Goal: Task Accomplishment & Management: Complete application form

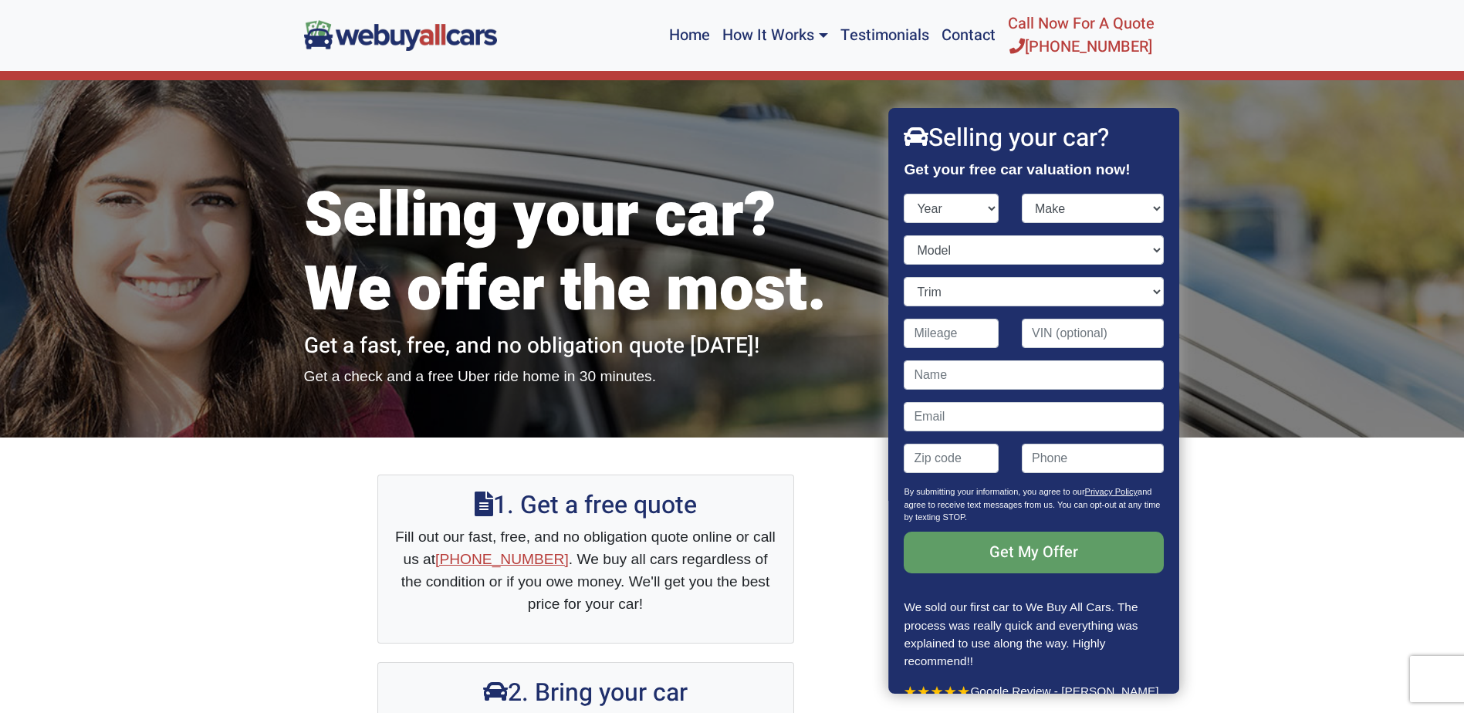
select select "2017"
click at [904, 194] on select "Year [DATE] 2024 2023 2022 2021 2020 2019 2018 2017 2016 2015 2014 2013 2012 20…" at bounding box center [951, 208] width 95 height 29
click at [1083, 211] on select "Make" at bounding box center [1093, 208] width 142 height 29
select select "Nissan"
click at [1022, 194] on select "Make Acura Alfa Romeo Aston [PERSON_NAME] Audi Bentley BMW Buick Cadillac Chevr…" at bounding box center [1093, 208] width 142 height 29
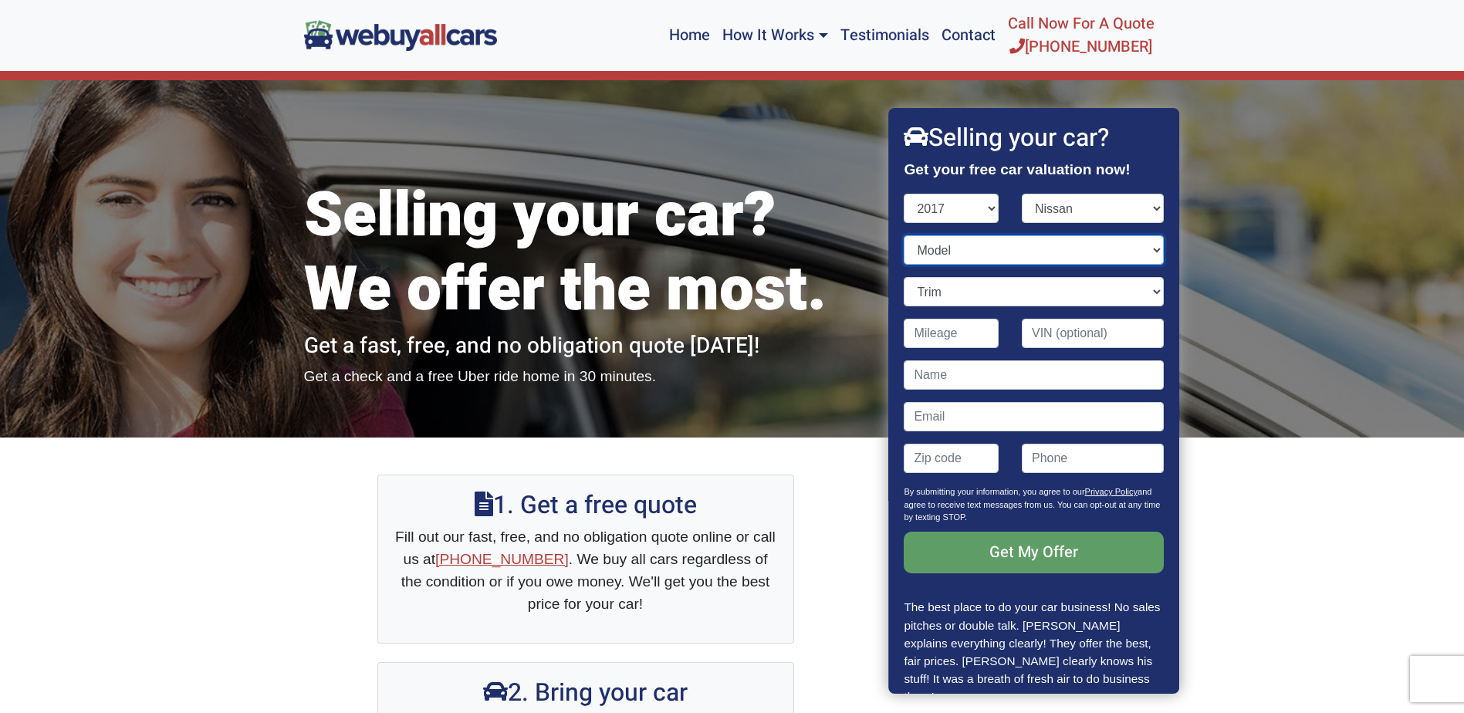
click at [944, 258] on select "Model" at bounding box center [1033, 249] width 259 height 29
select select "Rogue"
click at [904, 235] on select "Model 370Z Altima Armada Frontier GT-R Juke Leaf Maxima Murano NV Cargo NV Pass…" at bounding box center [1033, 249] width 259 height 29
click at [950, 294] on select "Trim" at bounding box center [1033, 291] width 259 height 29
select select "SV 4dr SUV AWD (2.5L 4cyl CVT)"
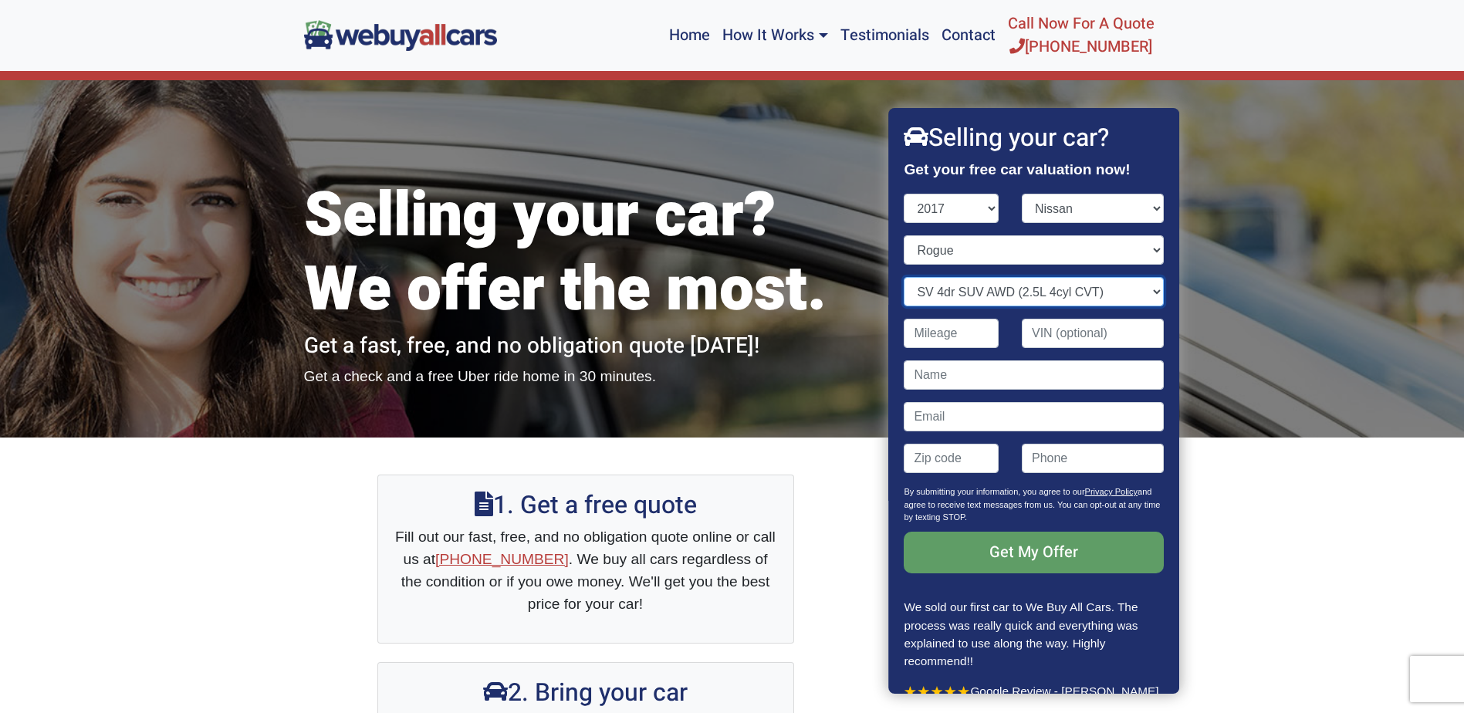
click at [904, 277] on select "Trim S 4dr SUV (2.5L 4cyl CVT) S 4dr SUV AWD (2.5L 4cyl CVT) SL 4dr SUV (2.5L 4…" at bounding box center [1033, 291] width 259 height 29
click at [975, 337] on input "Contact form" at bounding box center [951, 333] width 95 height 29
type input "70,000"
click at [796, 490] on div "1. Get a free quote Fill out our fast, free, and no obligation quote online or …" at bounding box center [586, 560] width 440 height 170
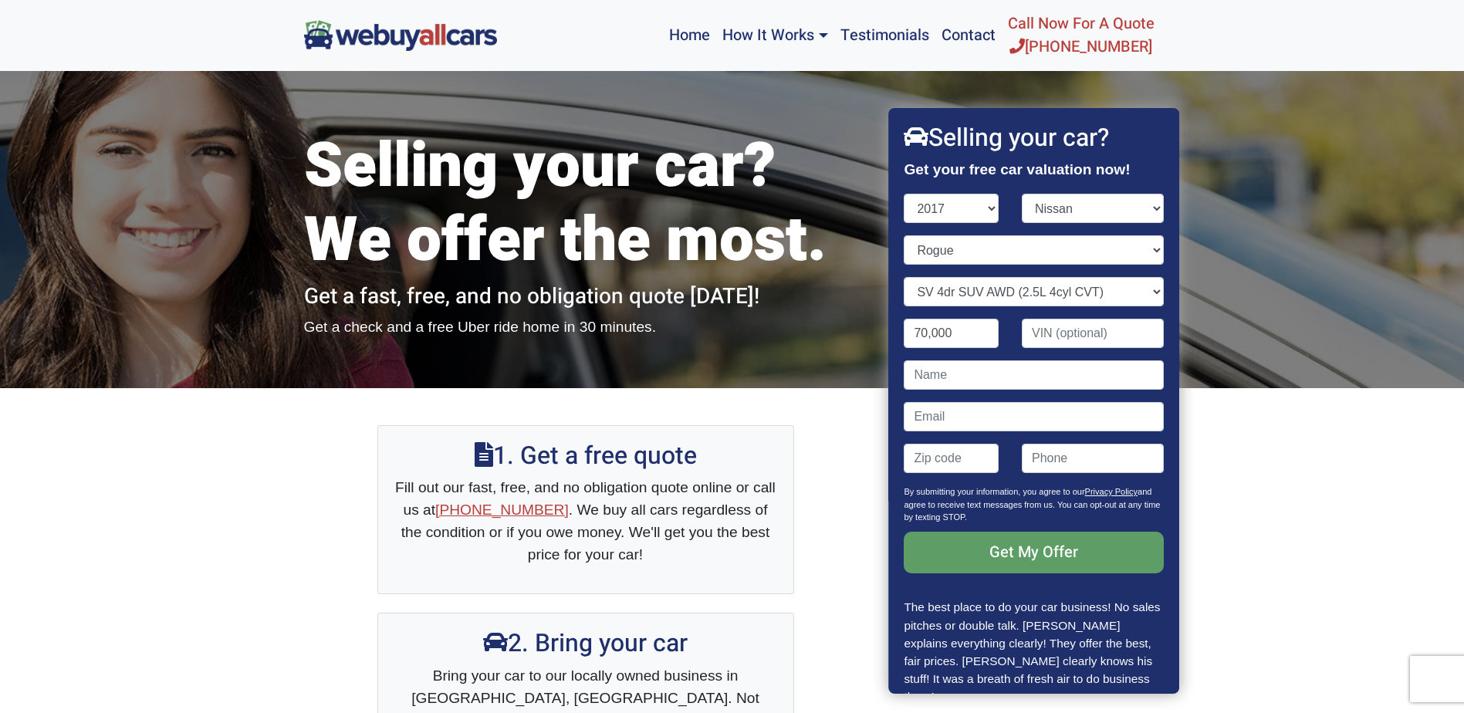
scroll to position [77, 0]
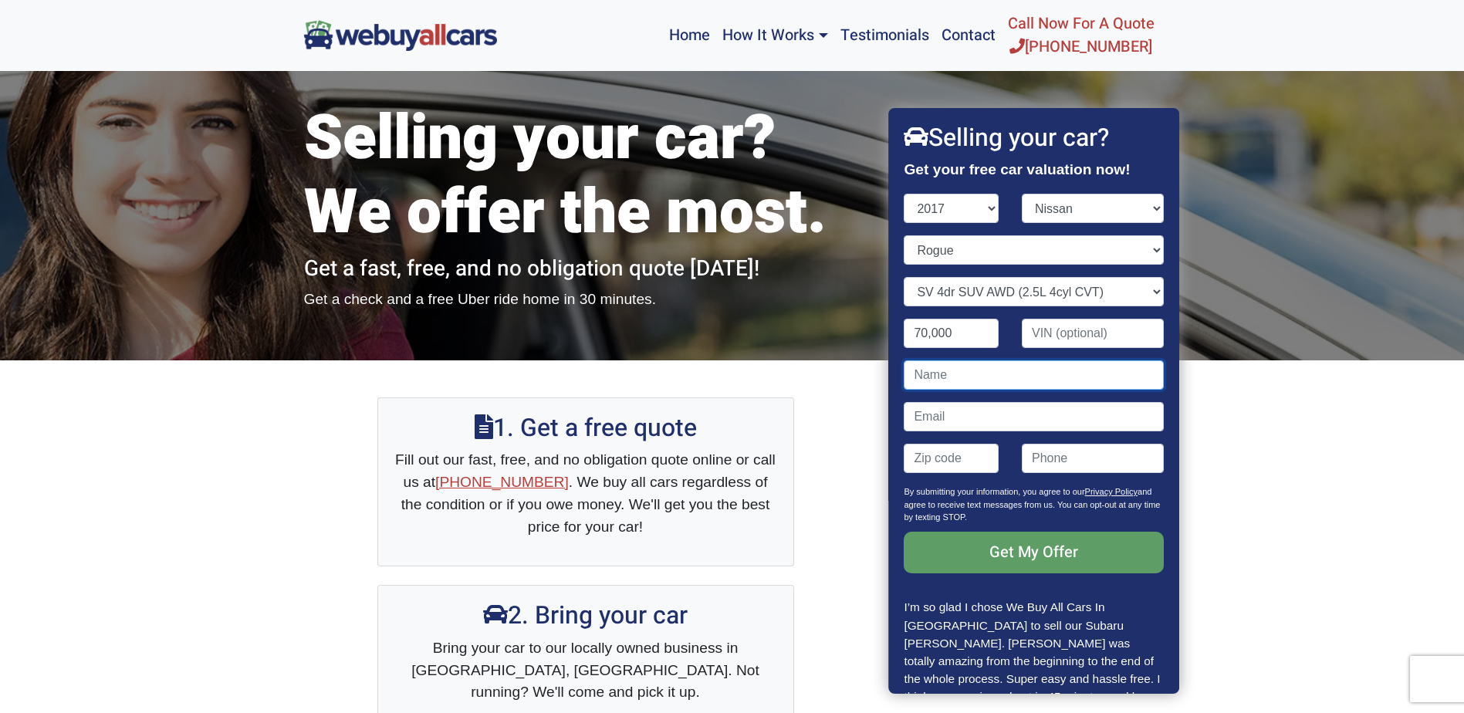
click at [954, 380] on input "Contact form" at bounding box center [1033, 374] width 259 height 29
type input "[PERSON_NAME]"
type input "[PERSON_NAME][EMAIL_ADDRESS][DOMAIN_NAME]"
type input "08043"
type input "8569053755"
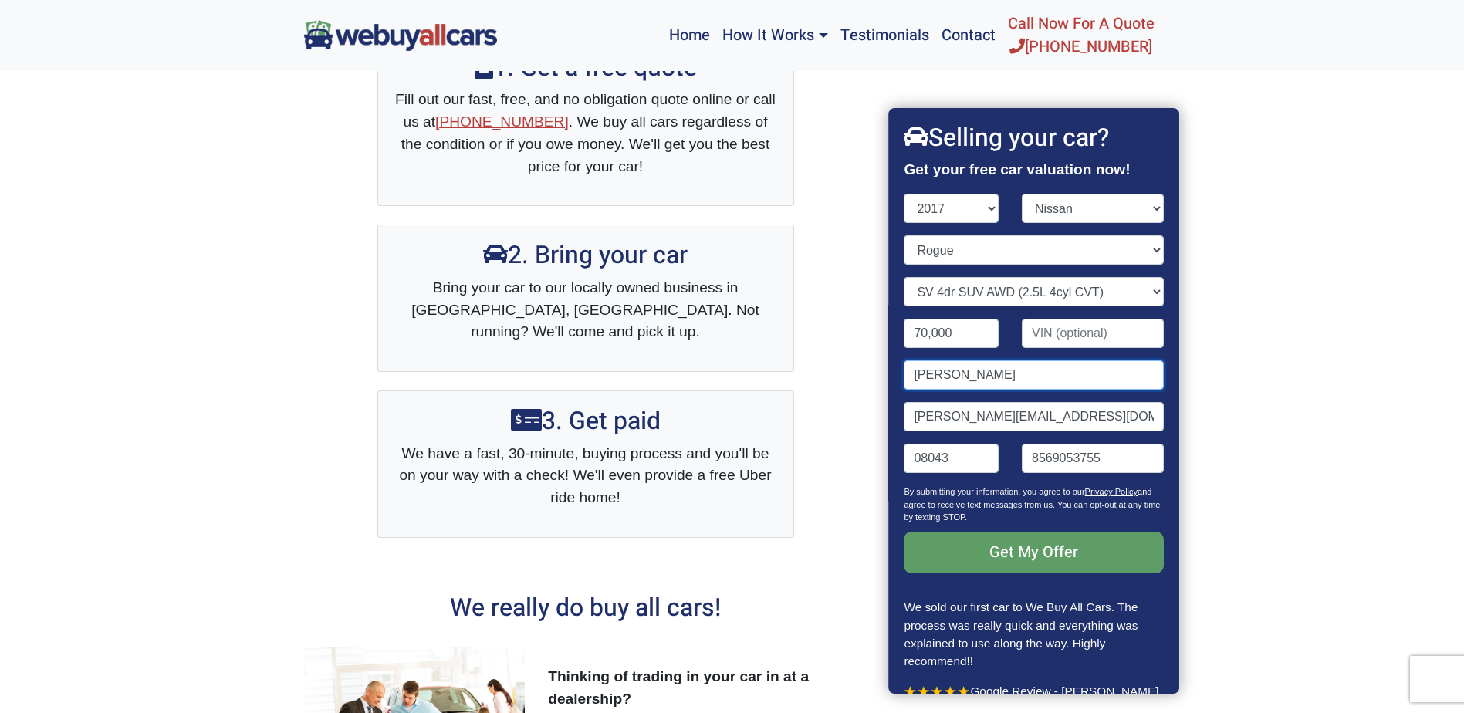
scroll to position [540, 0]
